Goal: Share content

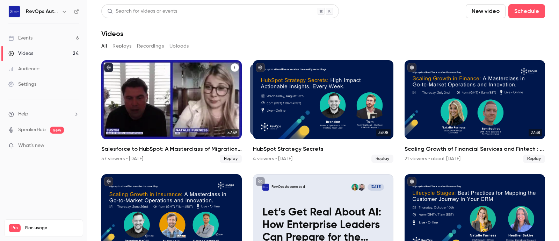
click at [166, 89] on div "Salesforce to HubSpot: A Masterclass of Migration Planning and Tactics" at bounding box center [171, 99] width 141 height 79
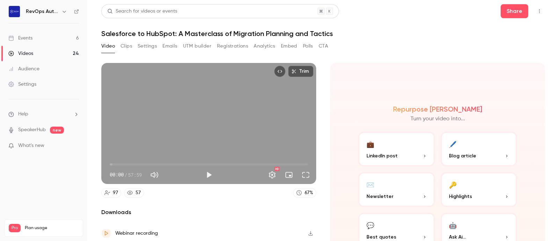
click at [507, 9] on button "Share" at bounding box center [515, 11] width 28 height 14
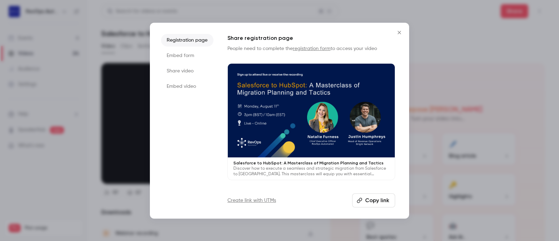
click at [365, 198] on button "Copy link" at bounding box center [373, 200] width 43 height 14
